Goal: Task Accomplishment & Management: Manage account settings

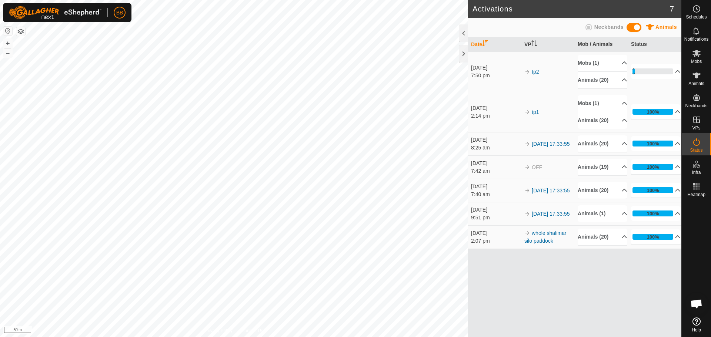
scroll to position [706, 0]
click at [592, 77] on p-accordion-header "Animals (20)" at bounding box center [602, 80] width 50 height 17
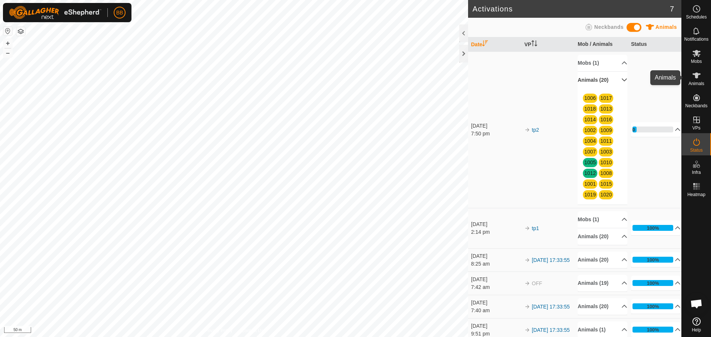
click at [701, 77] on es-animals-svg-icon at bounding box center [695, 76] width 13 height 12
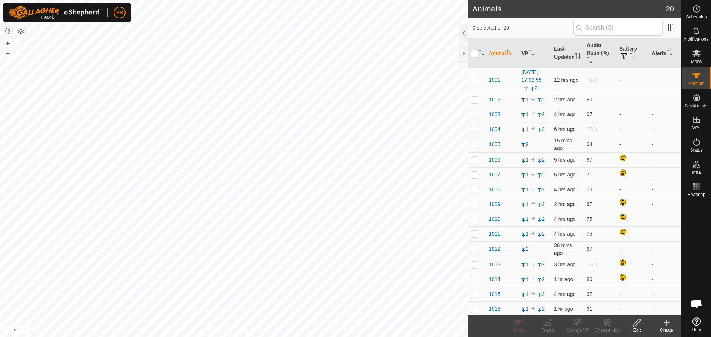
click at [515, 48] on th "Animal" at bounding box center [502, 53] width 33 height 30
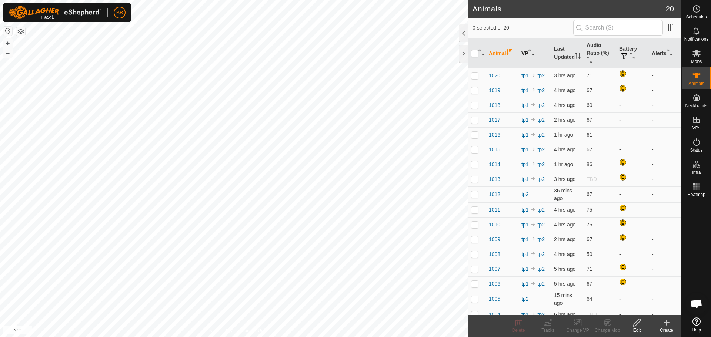
click at [524, 50] on th "VP" at bounding box center [534, 53] width 33 height 30
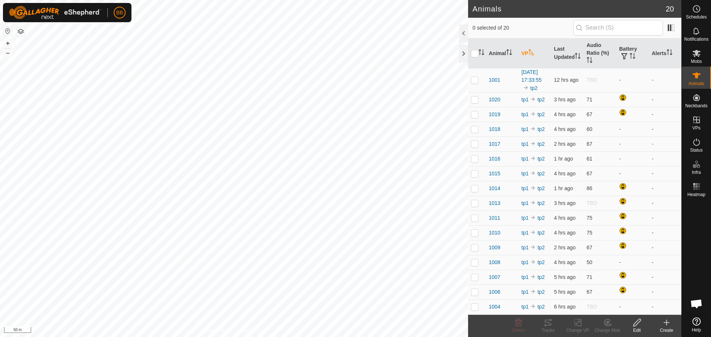
click at [524, 50] on th "VP" at bounding box center [534, 53] width 33 height 30
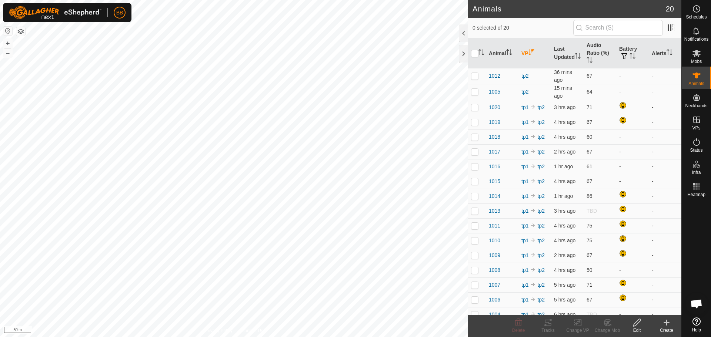
click at [524, 50] on th "VP" at bounding box center [534, 53] width 33 height 30
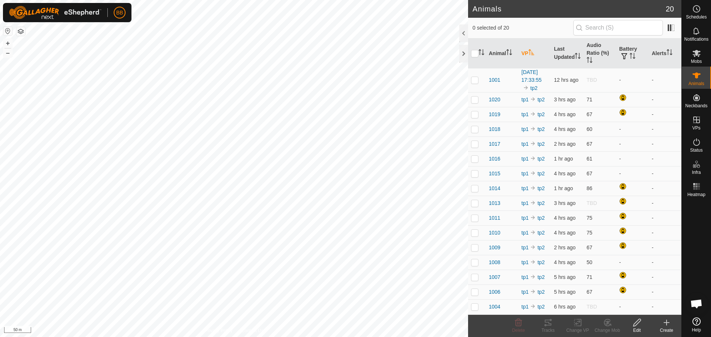
click at [524, 50] on th "VP" at bounding box center [534, 53] width 33 height 30
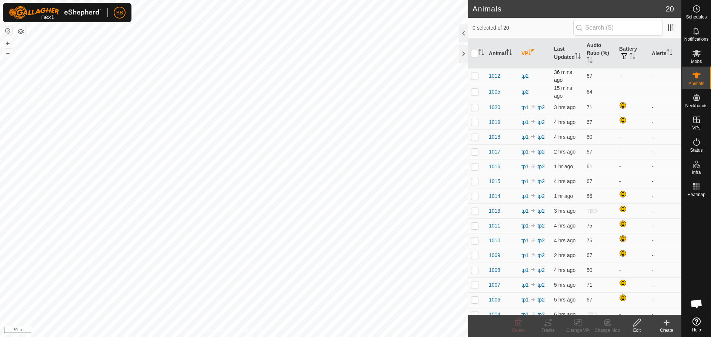
click at [475, 76] on p-checkbox at bounding box center [474, 76] width 7 height 6
checkbox input "true"
click at [476, 92] on p-checkbox at bounding box center [474, 92] width 7 height 6
checkbox input "true"
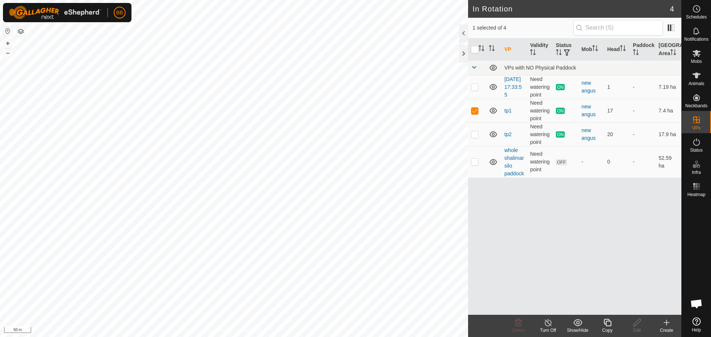
checkbox input "false"
checkbox input "true"
click at [698, 76] on icon at bounding box center [696, 75] width 9 height 9
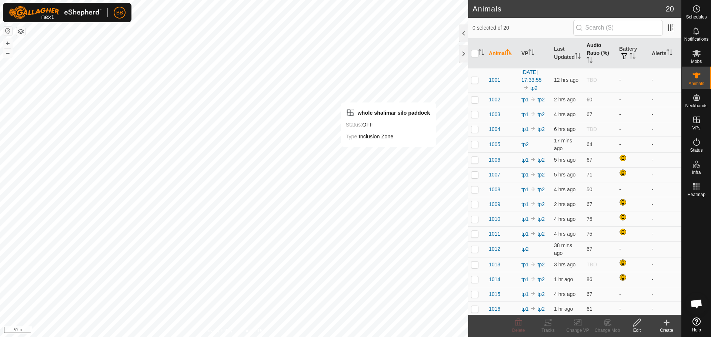
click at [591, 54] on th "Audio Ratio (%)" at bounding box center [599, 53] width 33 height 30
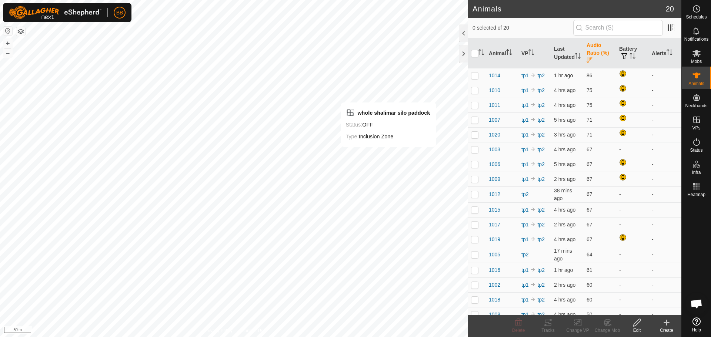
click at [475, 76] on p-checkbox at bounding box center [474, 76] width 7 height 6
checkbox input "true"
click at [547, 324] on icon at bounding box center [547, 322] width 9 height 9
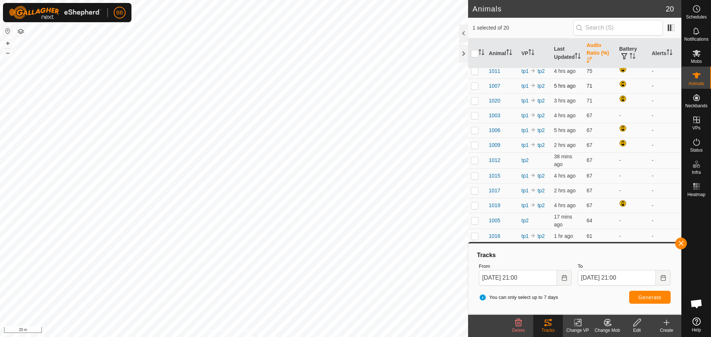
scroll to position [69, 0]
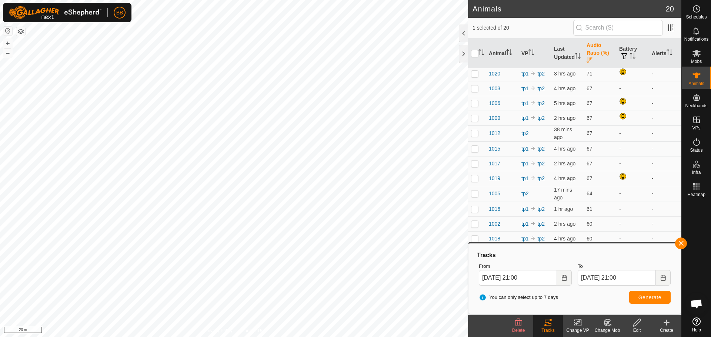
click at [495, 235] on span "1018" at bounding box center [493, 239] width 11 height 8
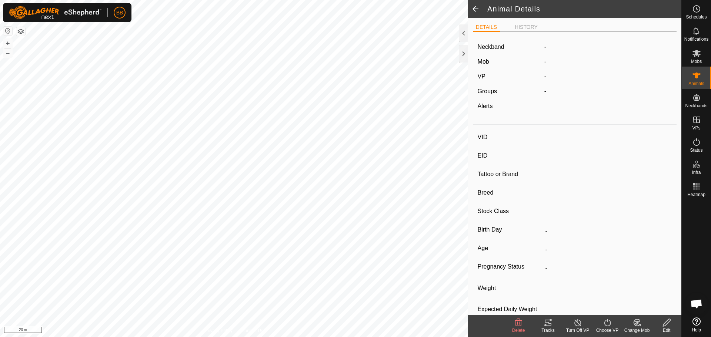
type input "1018"
type input "-"
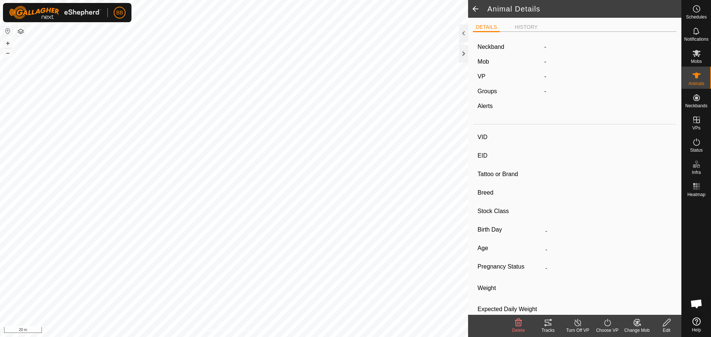
type input "0 kg"
type input "-"
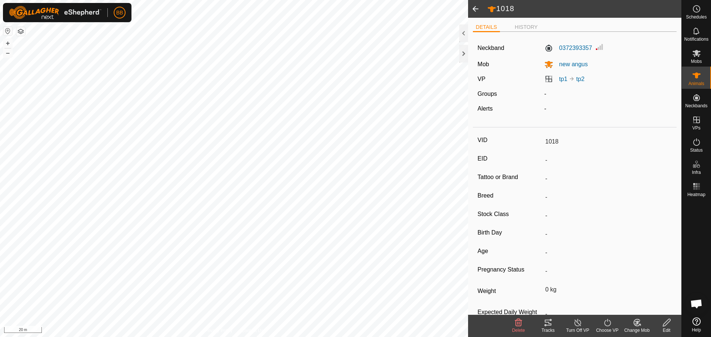
click at [551, 328] on div "Tracks" at bounding box center [548, 330] width 30 height 7
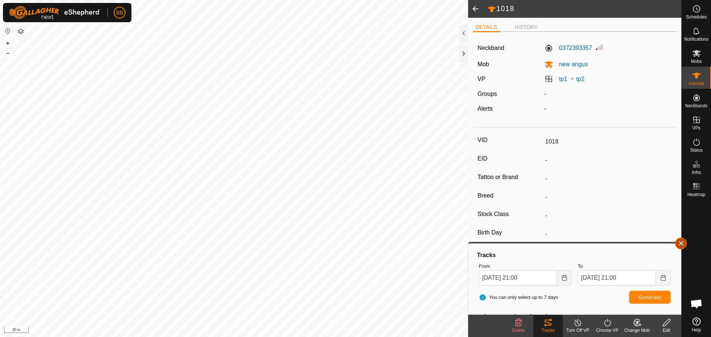
click at [682, 242] on button "button" at bounding box center [681, 244] width 12 height 12
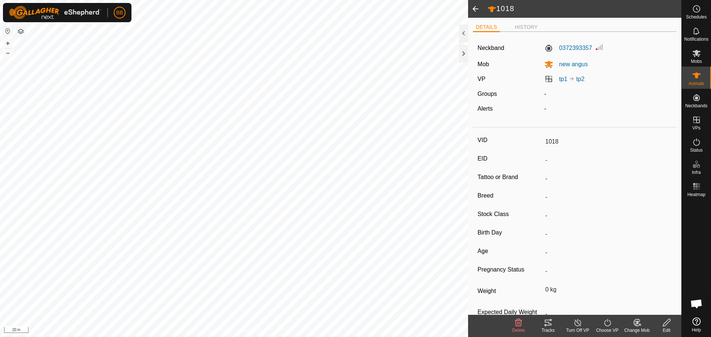
click at [476, 6] on span at bounding box center [475, 9] width 15 height 18
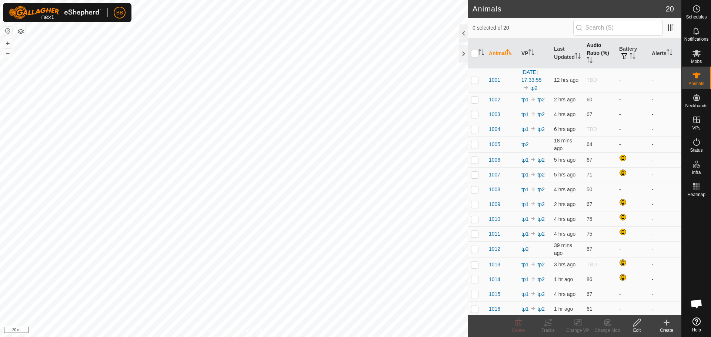
click at [588, 47] on th "Audio Ratio (%)" at bounding box center [599, 53] width 33 height 30
click at [494, 133] on span "1008" at bounding box center [493, 129] width 11 height 8
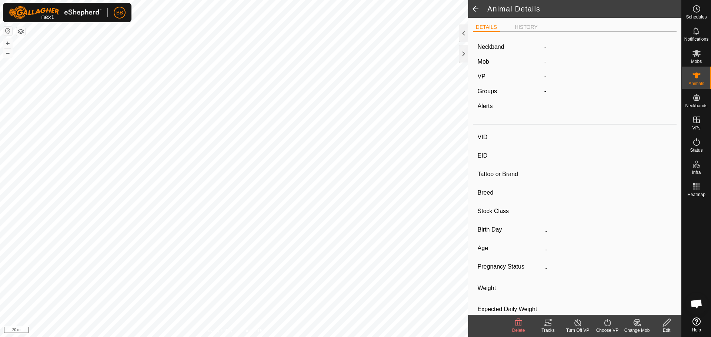
type input "1008"
type input "-"
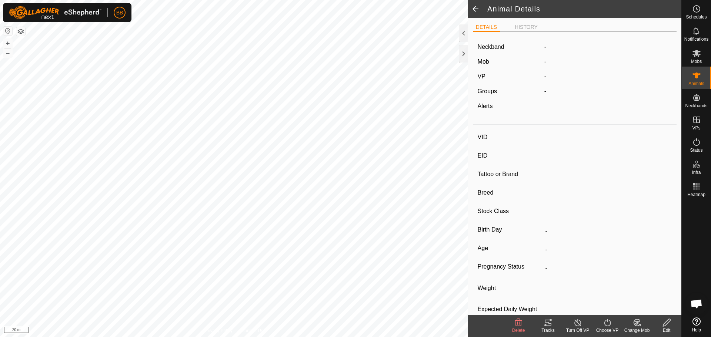
type input "0 kg"
type input "-"
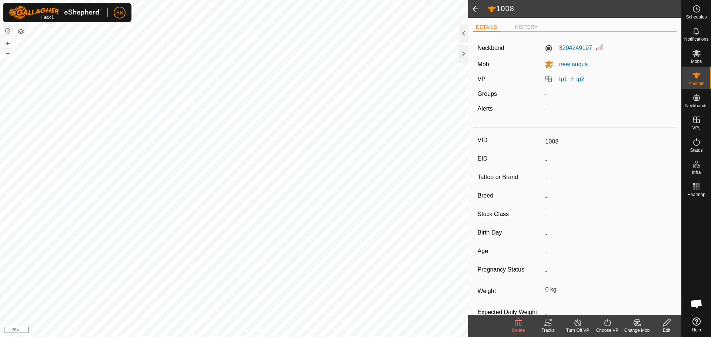
click at [546, 333] on div "Tracks" at bounding box center [548, 330] width 30 height 7
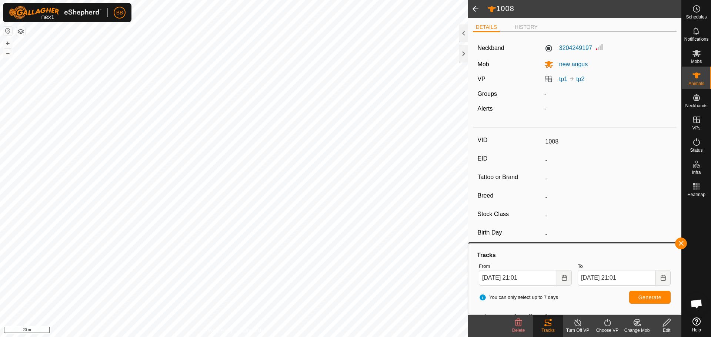
click at [475, 6] on span at bounding box center [475, 9] width 15 height 18
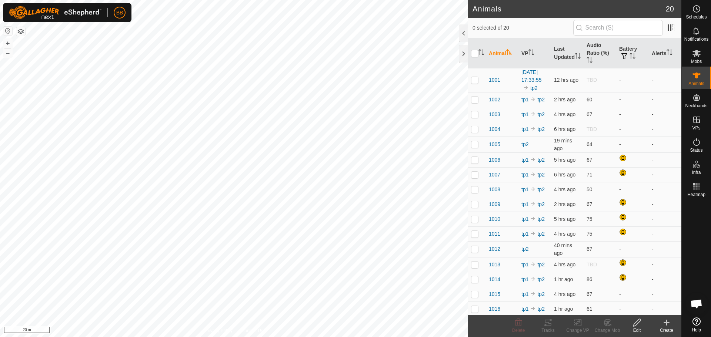
click at [492, 104] on span "1002" at bounding box center [493, 100] width 11 height 8
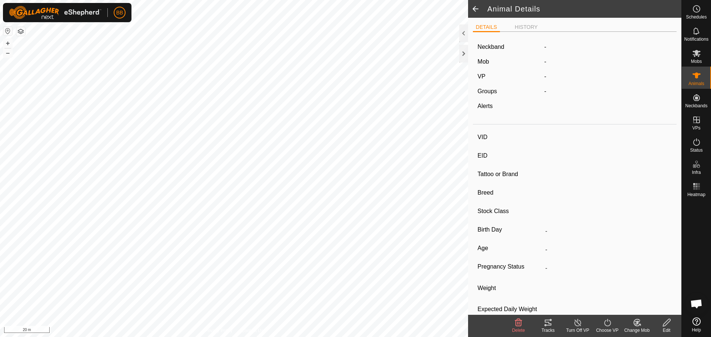
type input "1002"
type input "-"
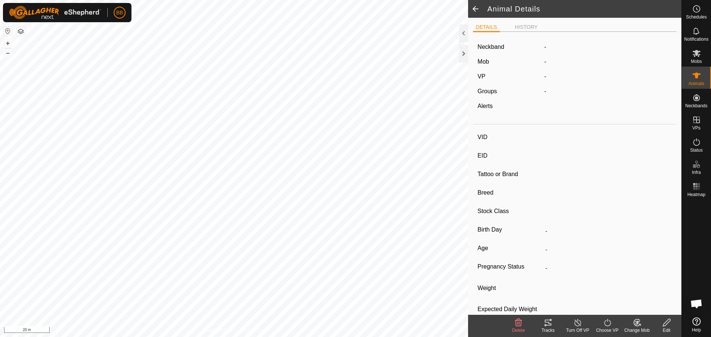
type input "0 kg"
type input "-"
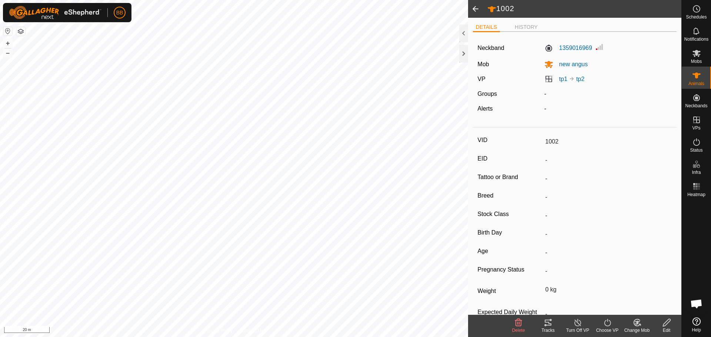
click at [548, 328] on div "Tracks" at bounding box center [548, 330] width 30 height 7
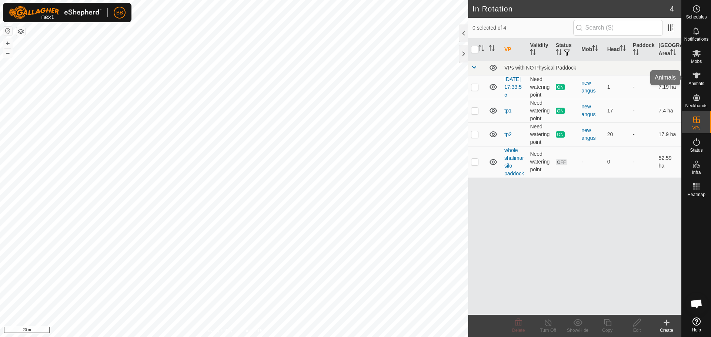
click at [705, 80] on div "Animals" at bounding box center [695, 78] width 29 height 22
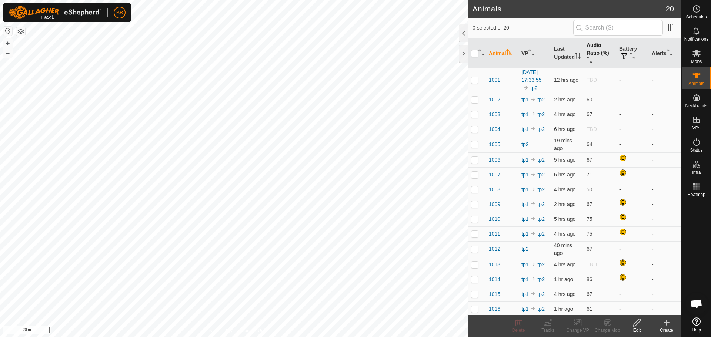
click at [593, 46] on th "Audio Ratio (%)" at bounding box center [599, 53] width 33 height 30
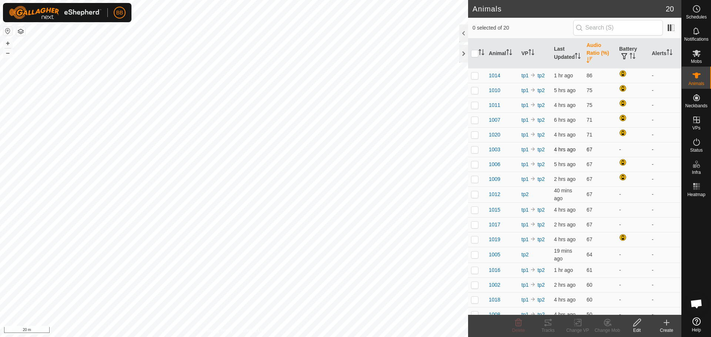
scroll to position [69, 0]
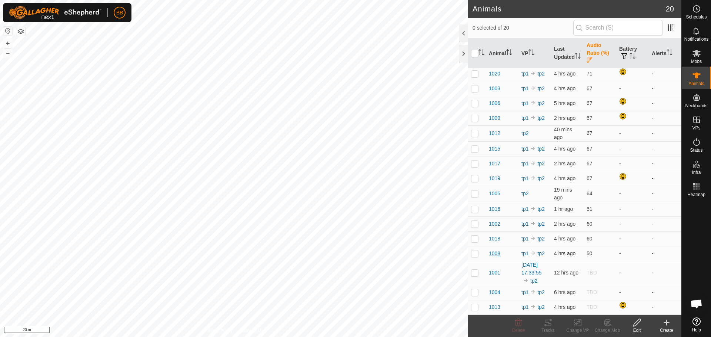
click at [493, 250] on span "1008" at bounding box center [493, 254] width 11 height 8
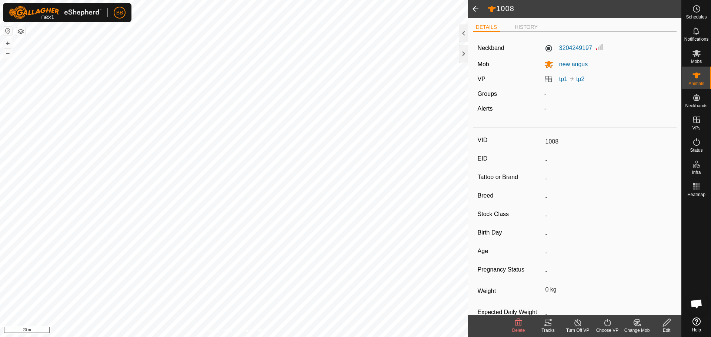
click at [546, 325] on icon at bounding box center [547, 323] width 7 height 6
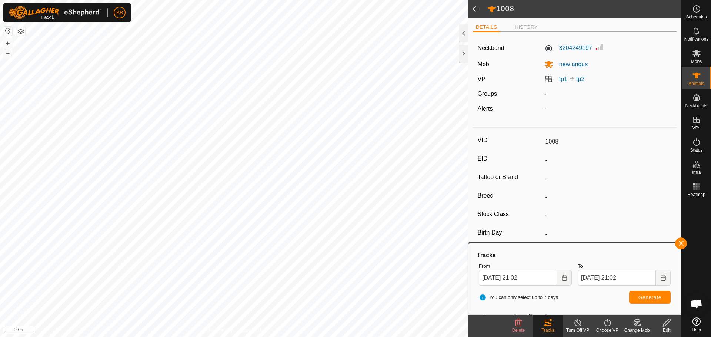
click at [477, 9] on span at bounding box center [475, 9] width 15 height 18
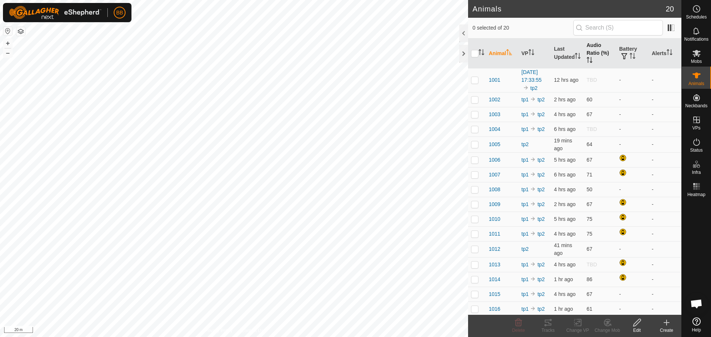
click at [583, 50] on th "Audio Ratio (%)" at bounding box center [599, 53] width 33 height 30
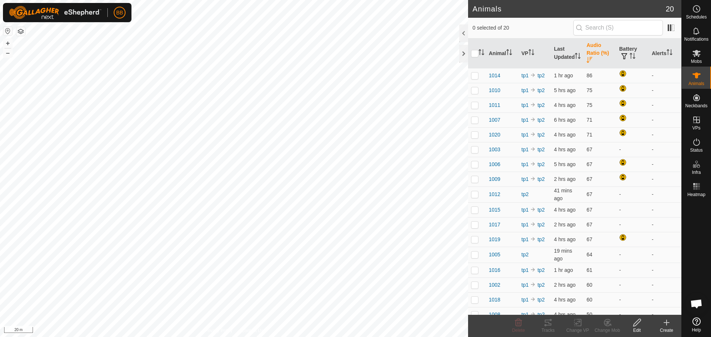
click at [583, 50] on th "Audio Ratio (%)" at bounding box center [599, 53] width 33 height 30
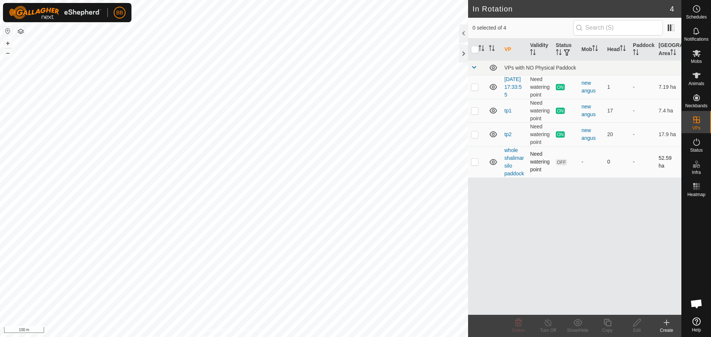
scroll to position [706, 0]
click at [693, 80] on icon at bounding box center [696, 75] width 9 height 9
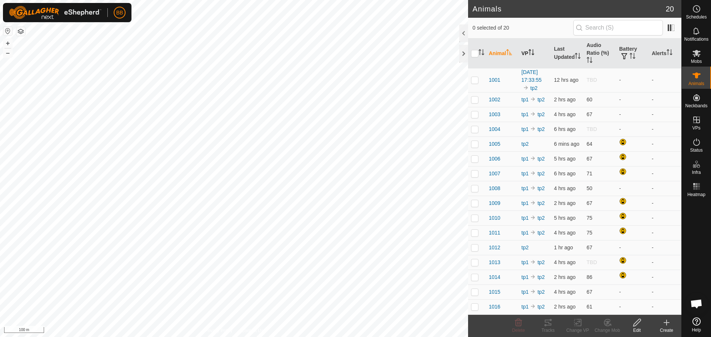
click at [531, 54] on icon "Activate to sort" at bounding box center [531, 52] width 6 height 6
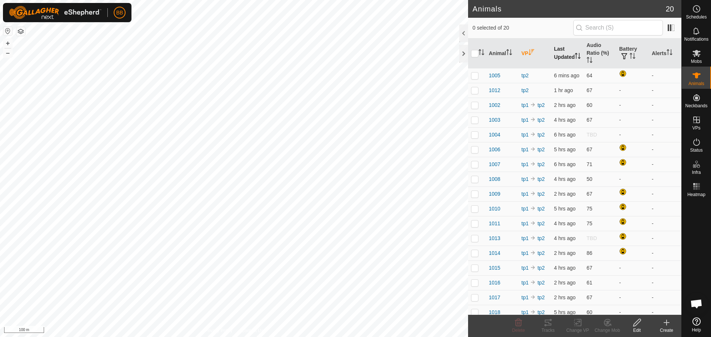
click at [570, 49] on th "Last Updated" at bounding box center [567, 53] width 33 height 30
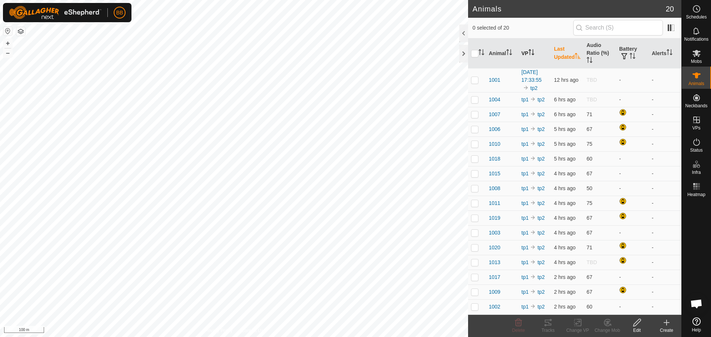
click at [570, 49] on th "Last Updated" at bounding box center [567, 53] width 33 height 30
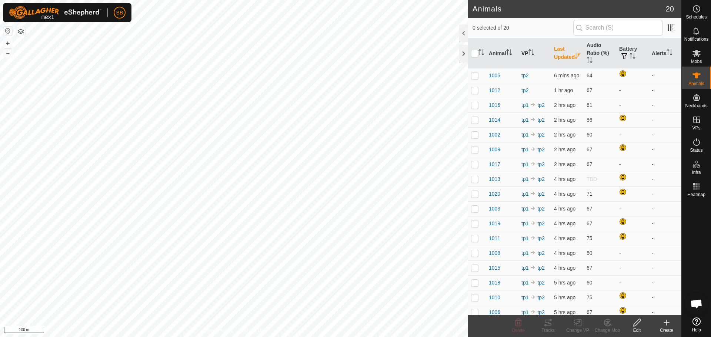
click at [570, 49] on th "Last Updated" at bounding box center [567, 53] width 33 height 30
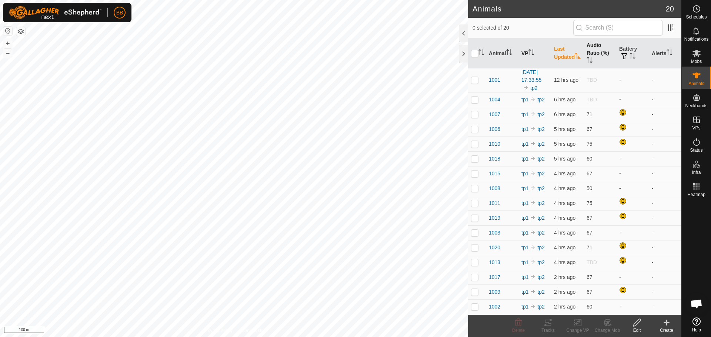
click at [593, 49] on th "Audio Ratio (%)" at bounding box center [599, 53] width 33 height 30
click at [493, 148] on span "1018" at bounding box center [493, 144] width 11 height 8
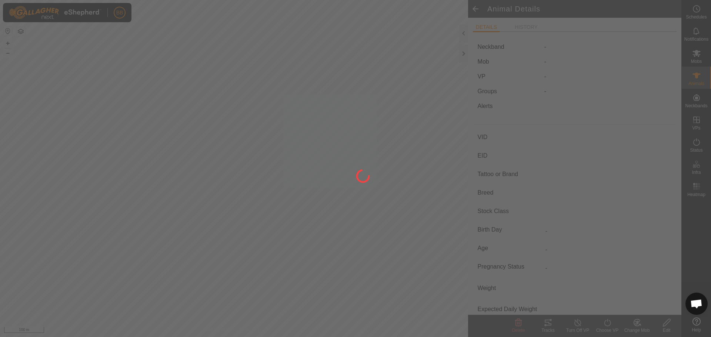
type input "1018"
type input "-"
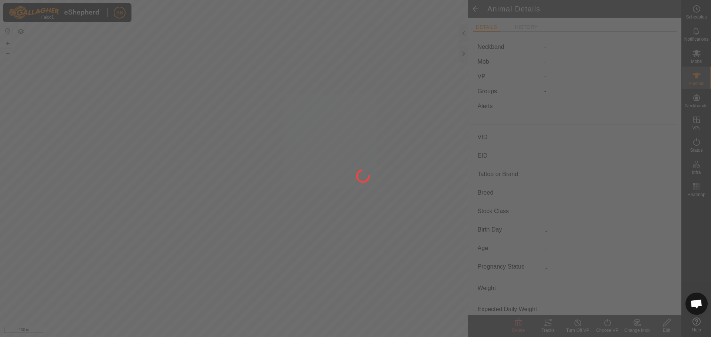
type input "0 kg"
type input "-"
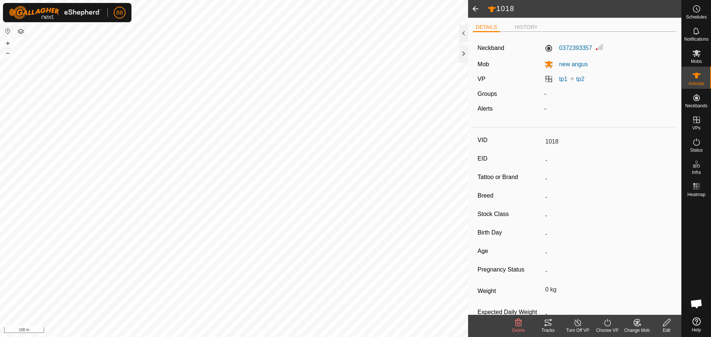
click at [545, 326] on icon at bounding box center [545, 325] width 2 height 2
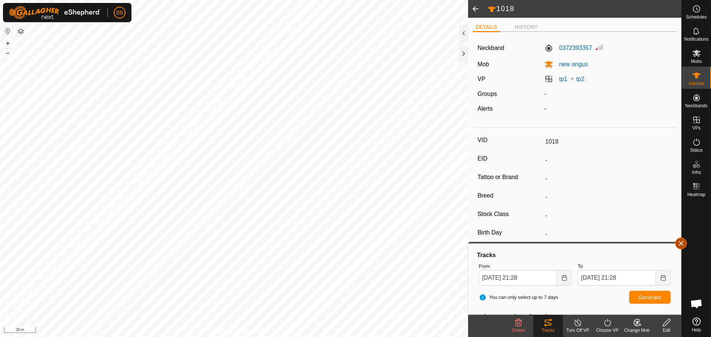
click at [680, 243] on button "button" at bounding box center [681, 244] width 12 height 12
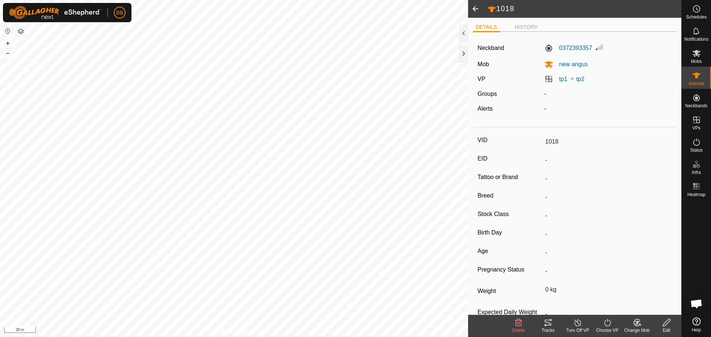
click at [478, 10] on span at bounding box center [475, 9] width 15 height 18
